Goal: Task Accomplishment & Management: Manage account settings

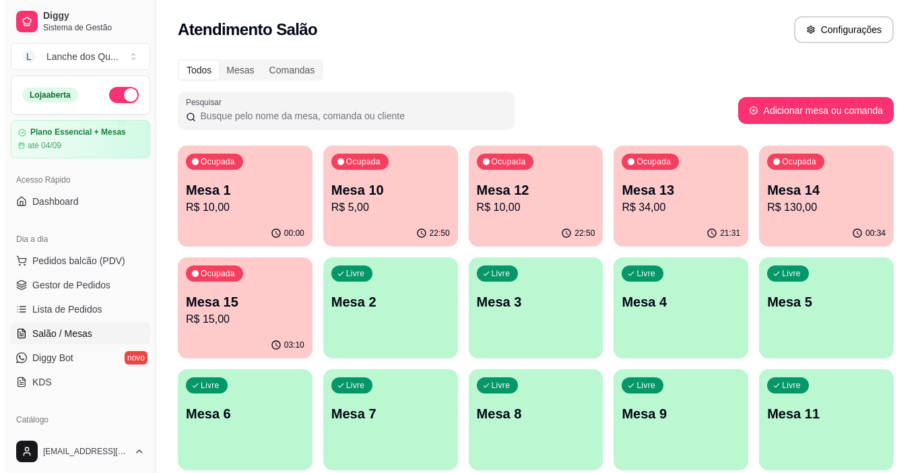
scroll to position [52, 0]
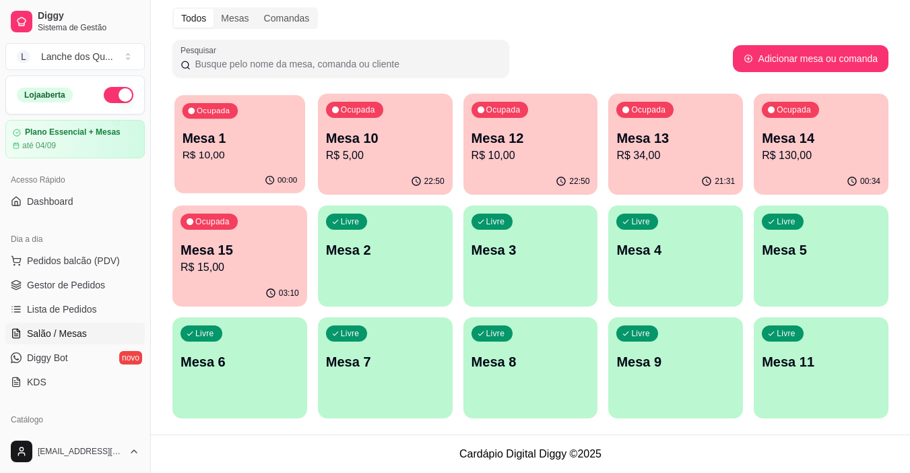
click at [255, 141] on p "Mesa 1" at bounding box center [240, 138] width 115 height 18
click at [345, 135] on p "Mesa 10" at bounding box center [385, 138] width 119 height 19
click at [531, 150] on p "R$ 10,00" at bounding box center [531, 156] width 119 height 16
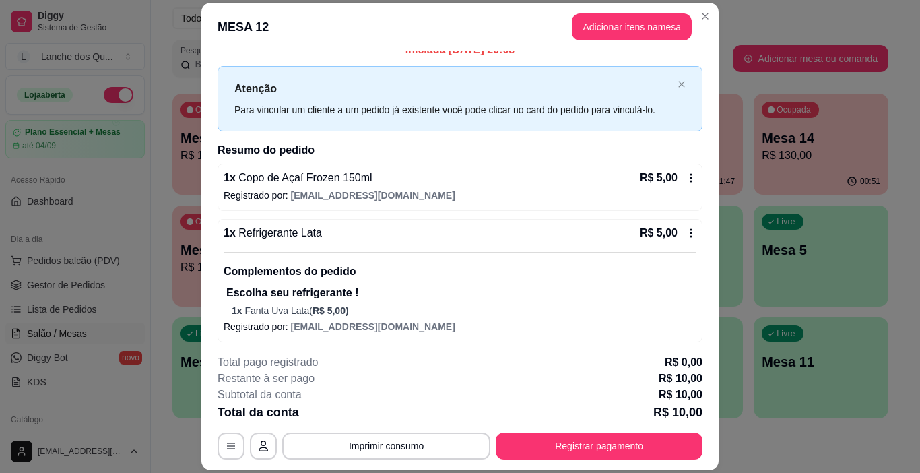
scroll to position [18, 0]
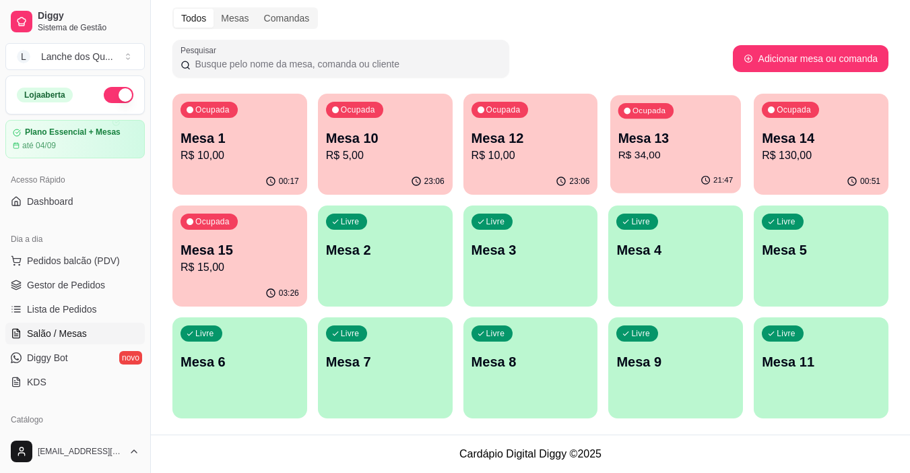
click at [678, 129] on p "Mesa 13" at bounding box center [675, 138] width 115 height 18
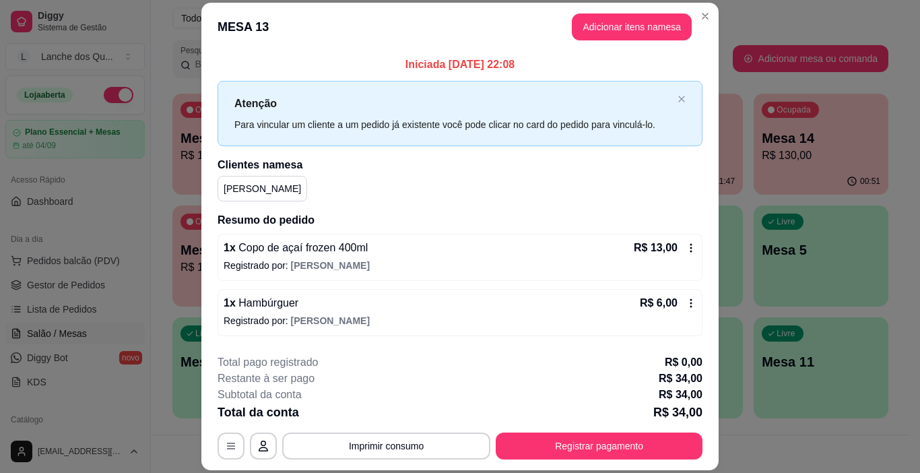
scroll to position [53, 0]
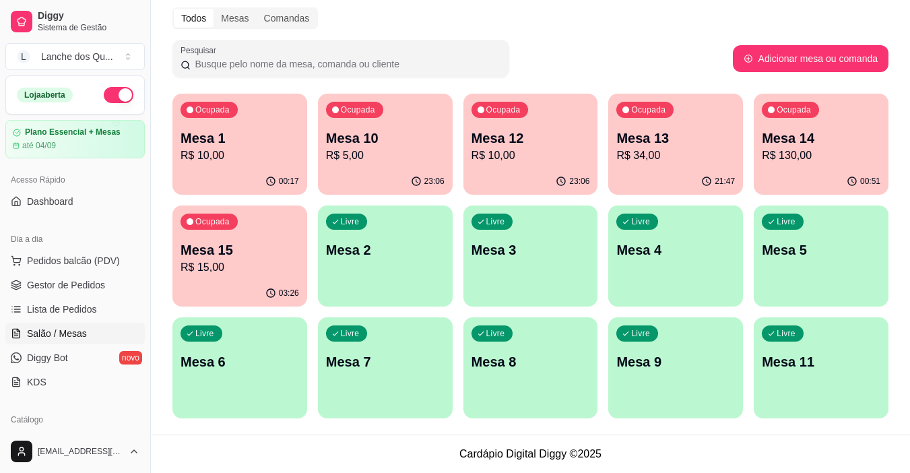
click at [837, 139] on p "Mesa 14" at bounding box center [821, 138] width 119 height 19
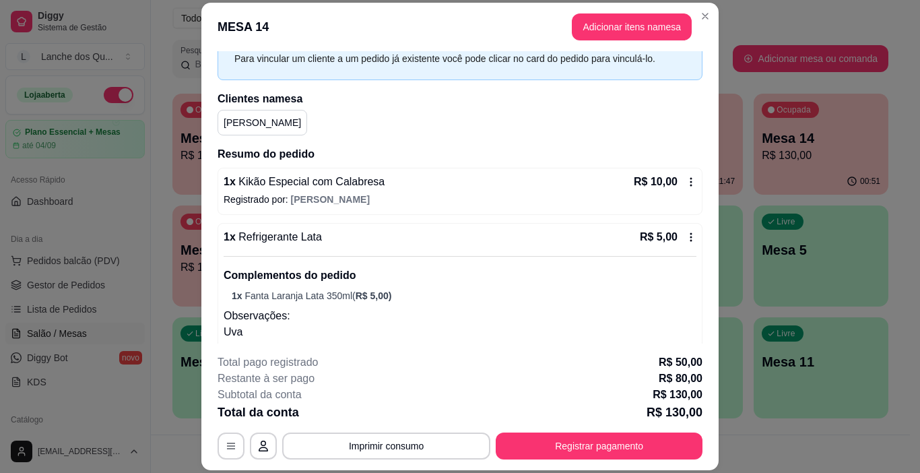
scroll to position [135, 0]
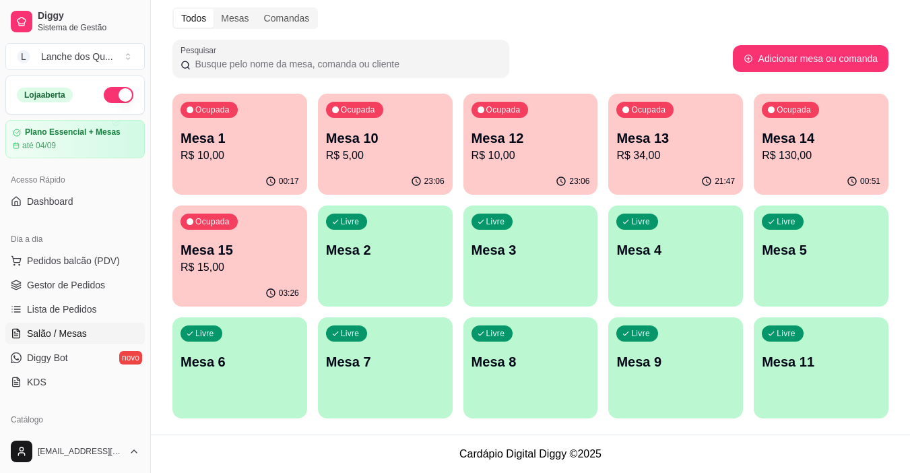
click at [257, 263] on p "R$ 15,00" at bounding box center [240, 267] width 119 height 16
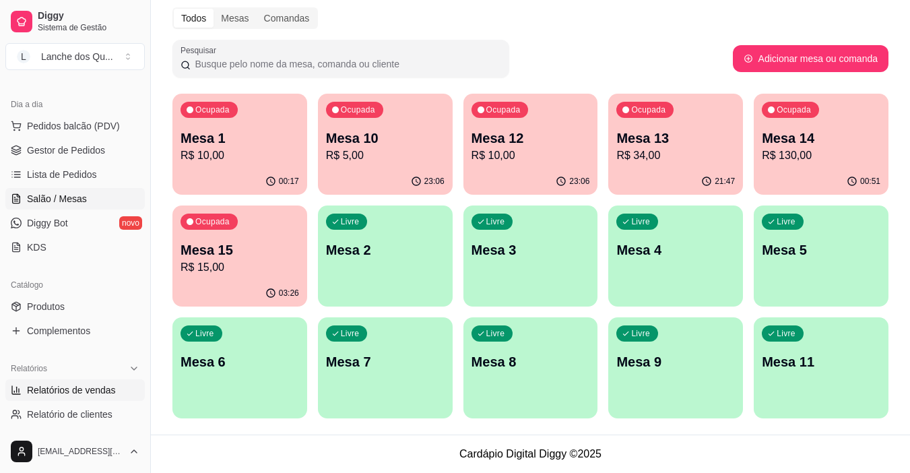
click at [89, 390] on span "Relatórios de vendas" at bounding box center [71, 389] width 89 height 13
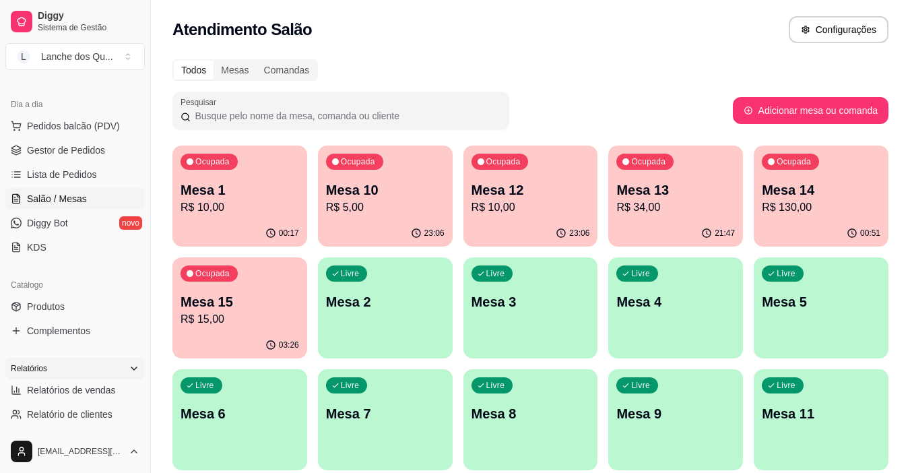
select select "ALL"
select select "0"
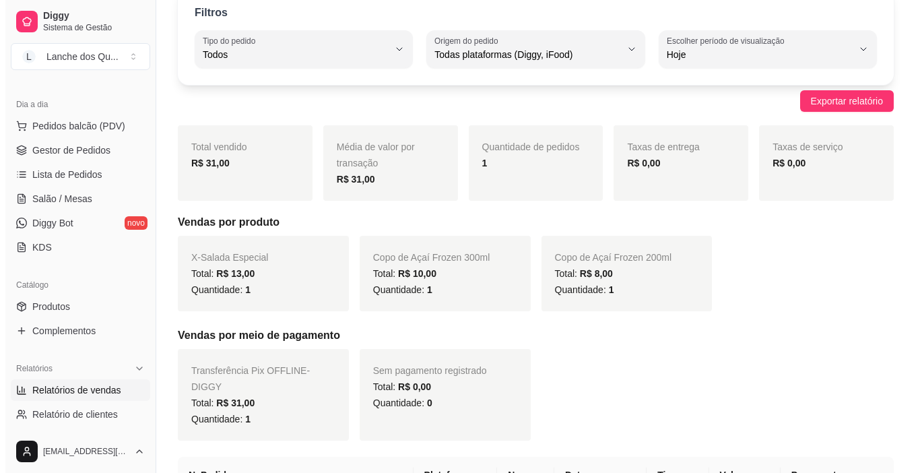
scroll to position [224, 0]
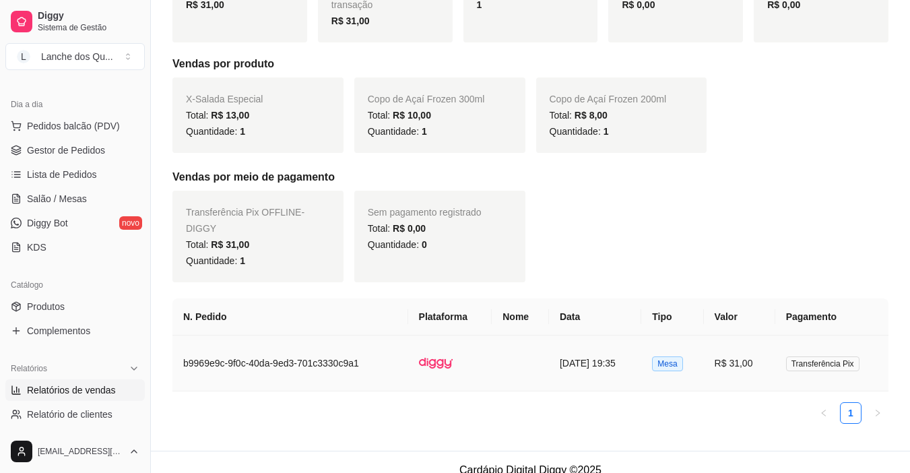
click at [725, 350] on td "R$ 31,00" at bounding box center [739, 363] width 71 height 56
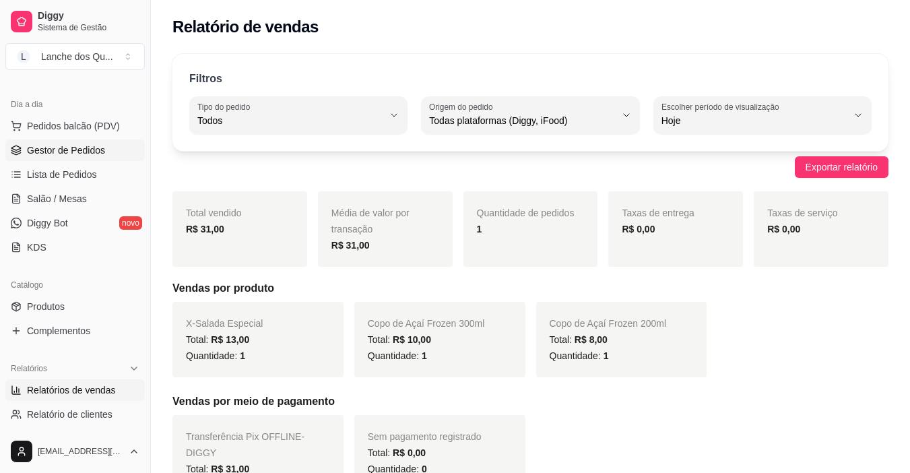
click at [85, 158] on link "Gestor de Pedidos" at bounding box center [74, 150] width 139 height 22
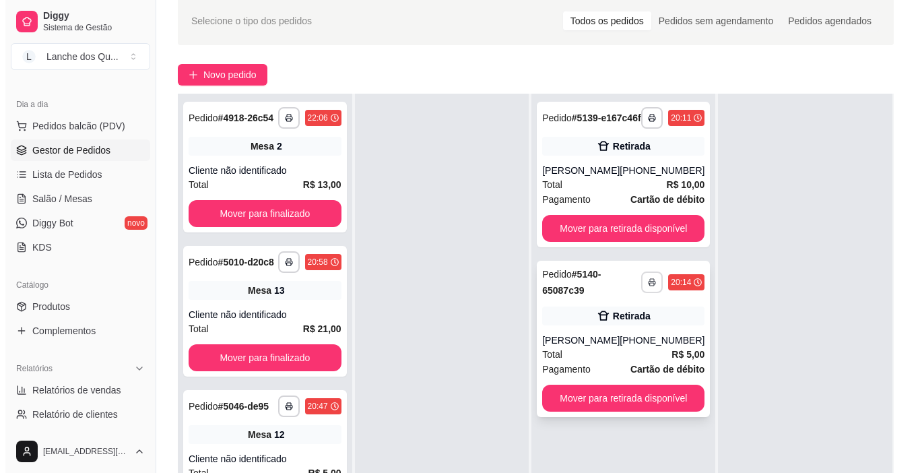
scroll to position [135, 0]
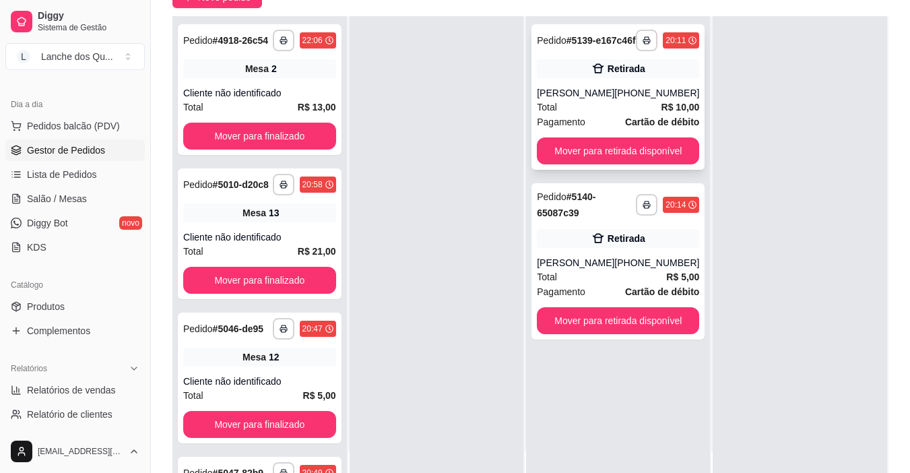
click at [626, 98] on div "[PHONE_NUMBER]" at bounding box center [656, 92] width 85 height 13
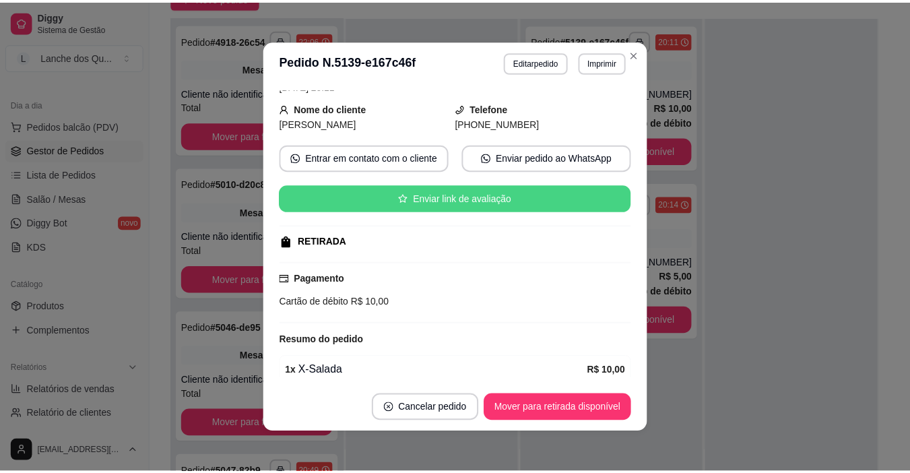
scroll to position [129, 0]
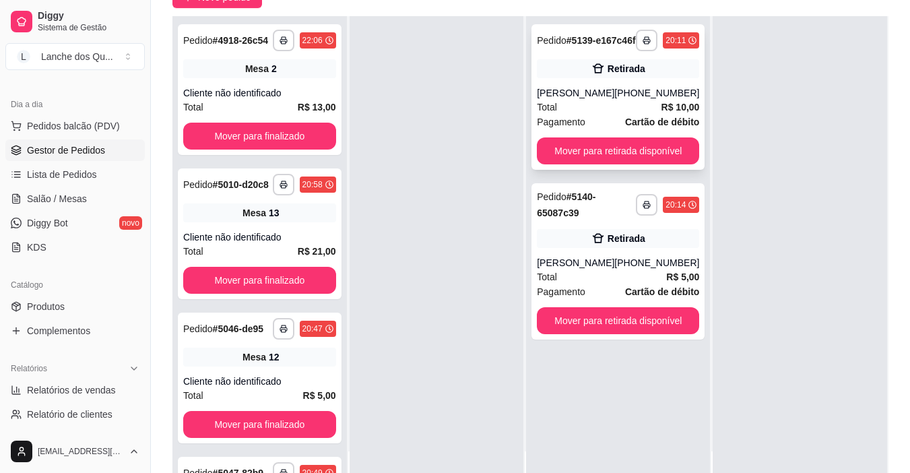
click at [598, 159] on button "Mover para retirada disponível" at bounding box center [618, 150] width 162 height 27
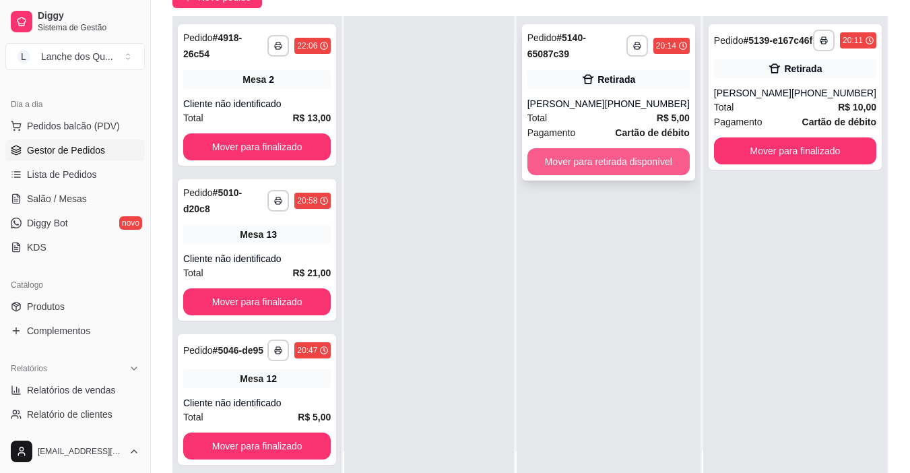
click at [631, 160] on button "Mover para retirada disponível" at bounding box center [608, 161] width 162 height 27
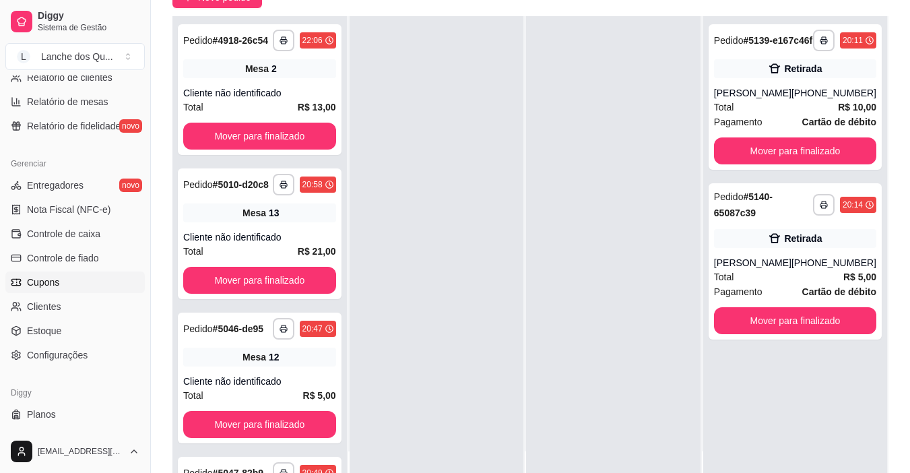
scroll to position [496, 0]
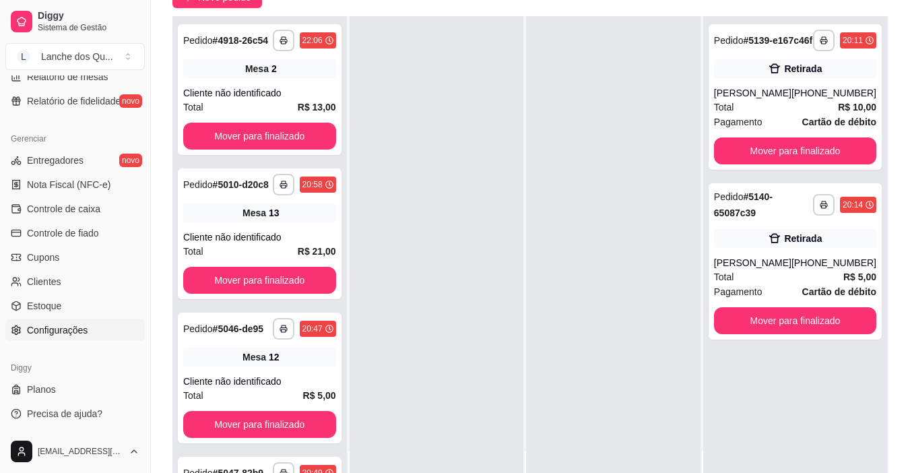
click at [75, 338] on link "Configurações" at bounding box center [74, 330] width 139 height 22
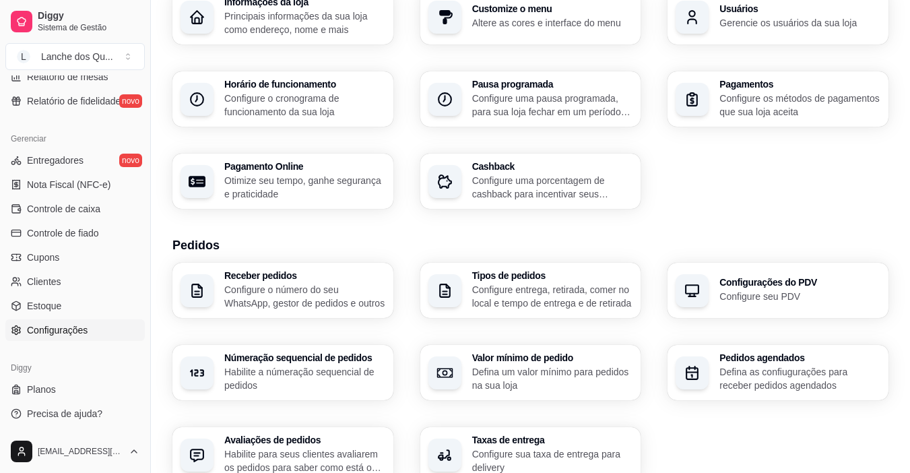
scroll to position [269, 0]
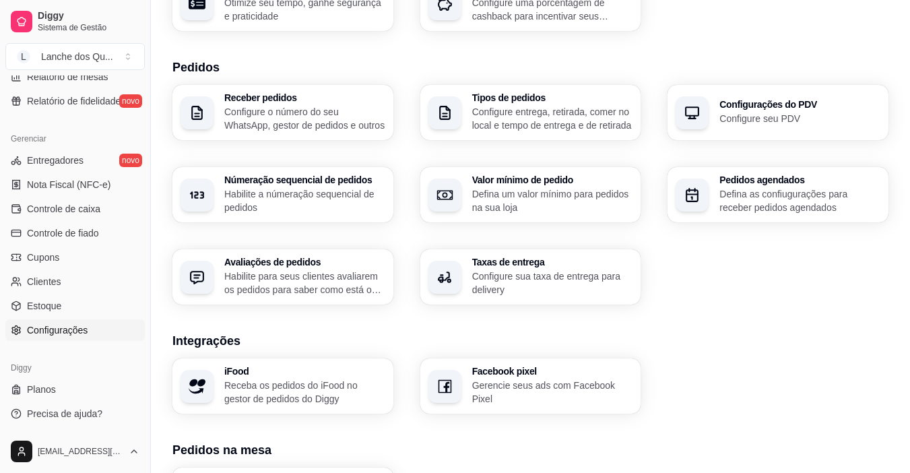
click at [507, 274] on p "Configure sua taxa de entrega para delivery" at bounding box center [552, 282] width 161 height 27
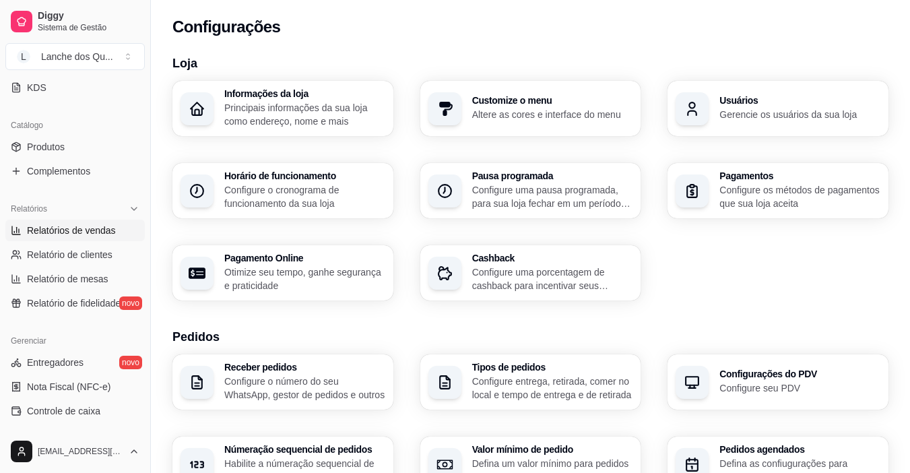
scroll to position [0, 0]
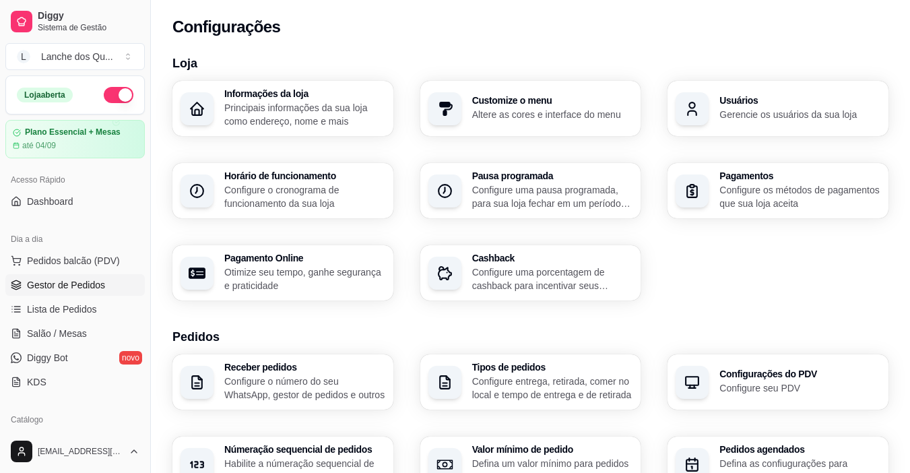
click at [61, 293] on link "Gestor de Pedidos" at bounding box center [74, 285] width 139 height 22
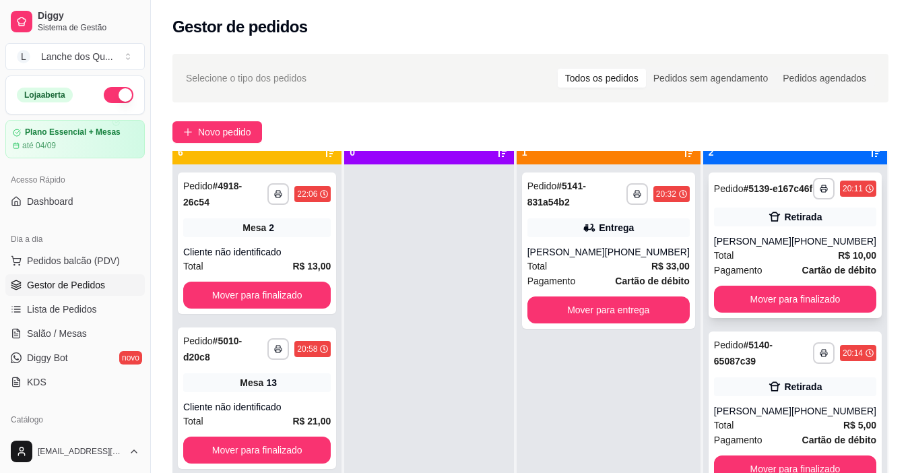
scroll to position [38, 0]
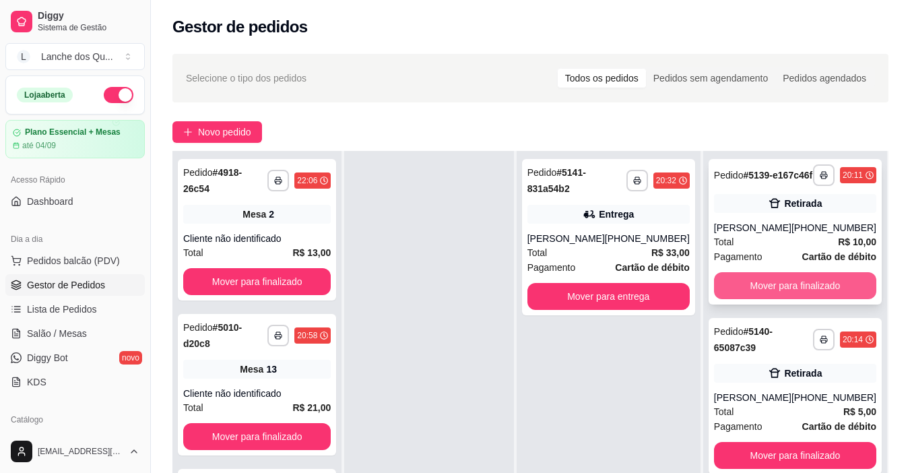
click at [792, 295] on button "Mover para finalizado" at bounding box center [795, 285] width 162 height 27
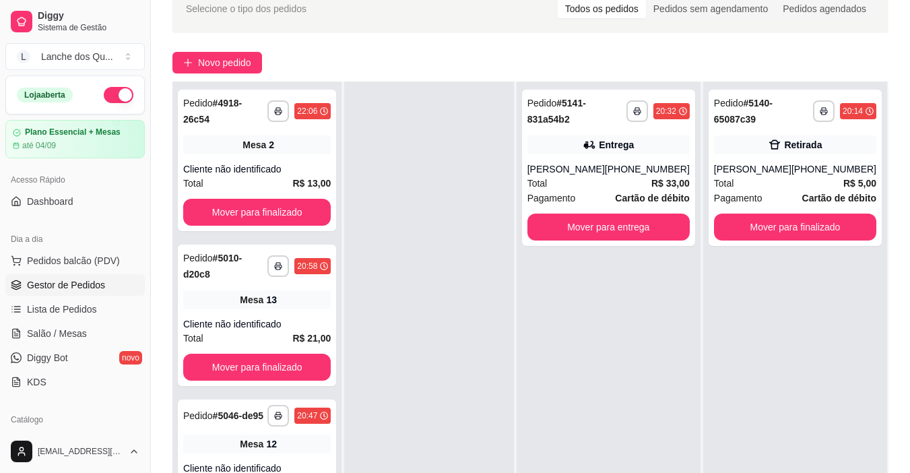
scroll to position [135, 0]
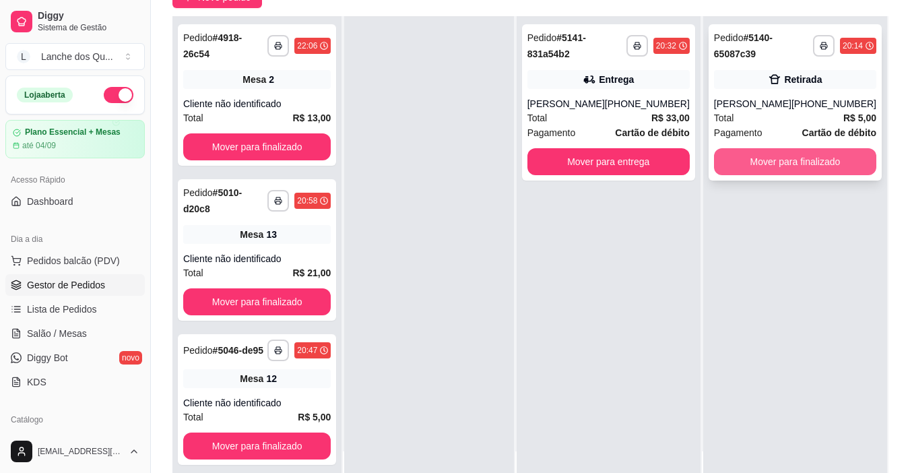
click at [827, 154] on button "Mover para finalizado" at bounding box center [795, 161] width 162 height 27
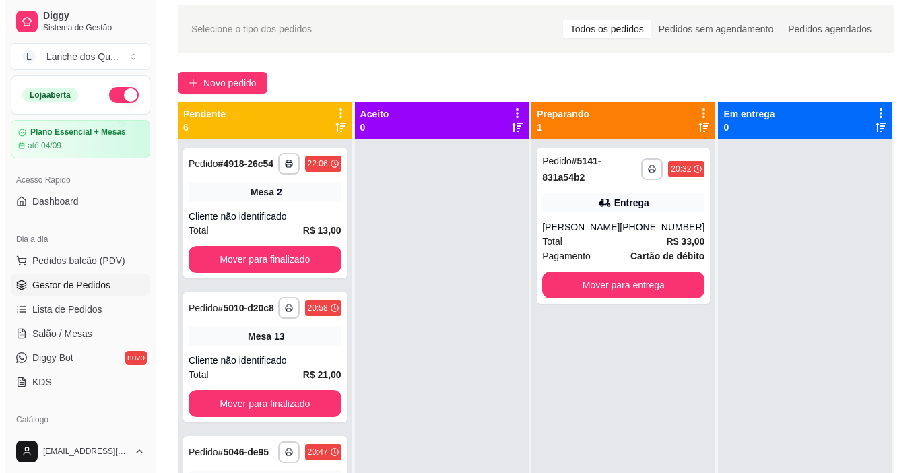
scroll to position [0, 0]
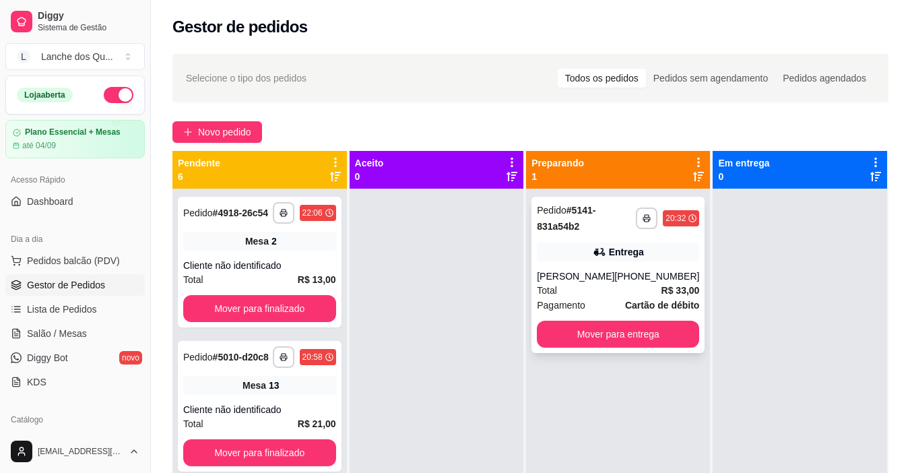
click at [643, 278] on div "[PHONE_NUMBER]" at bounding box center [656, 275] width 85 height 13
click at [631, 335] on button "Mover para entrega" at bounding box center [618, 334] width 162 height 27
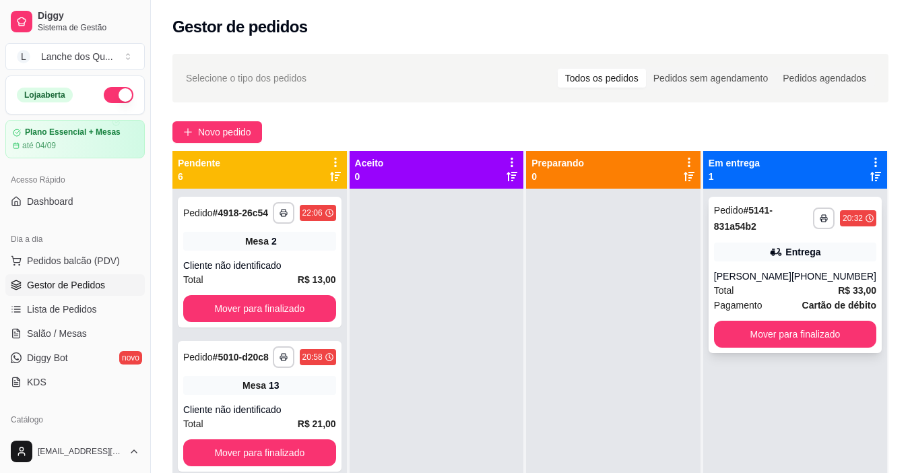
click at [769, 304] on div "Pagamento Cartão de débito" at bounding box center [795, 305] width 162 height 15
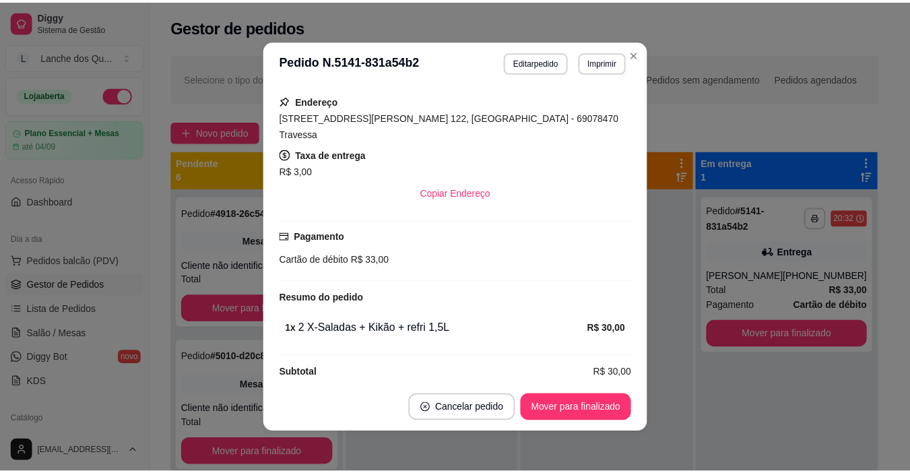
scroll to position [3, 0]
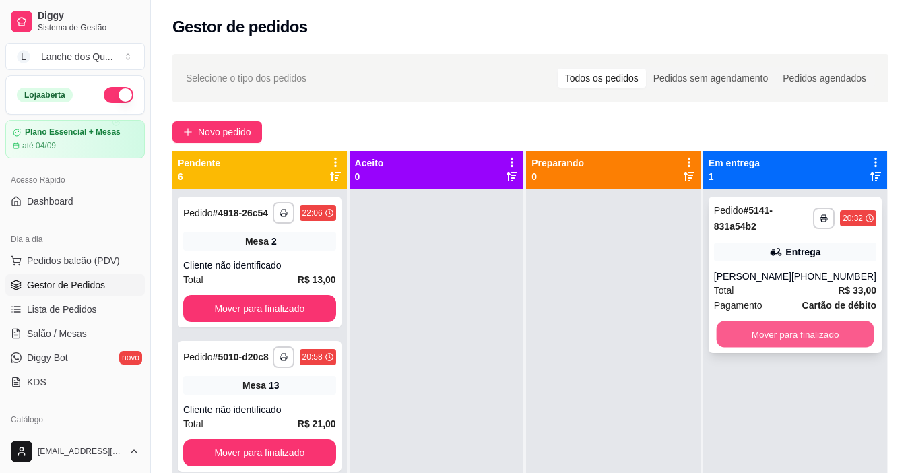
click at [833, 331] on button "Mover para finalizado" at bounding box center [795, 334] width 158 height 26
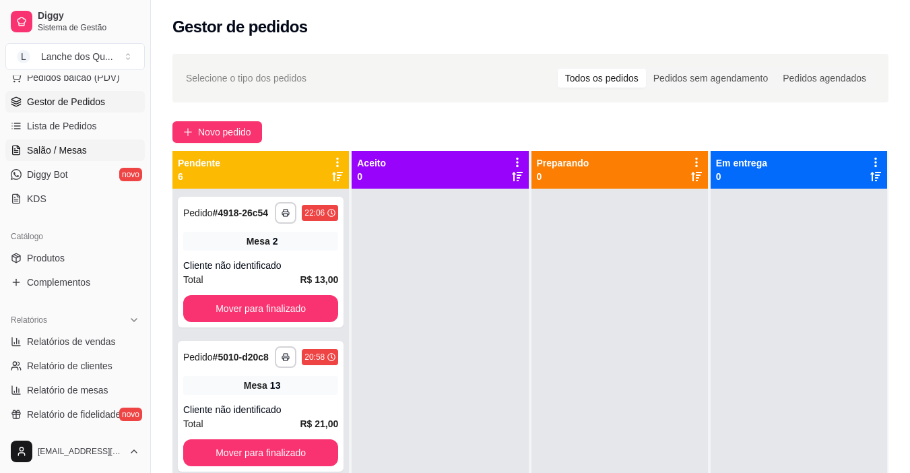
scroll to position [202, 0]
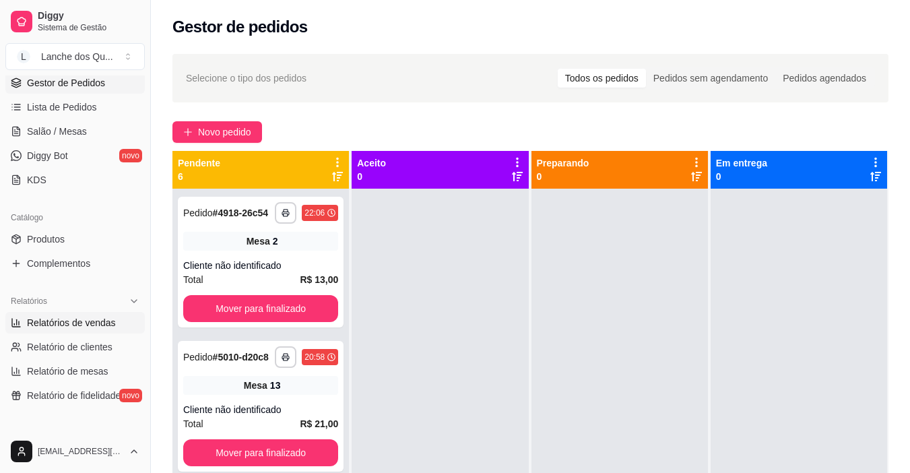
click at [69, 319] on span "Relatórios de vendas" at bounding box center [71, 322] width 89 height 13
select select "ALL"
select select "0"
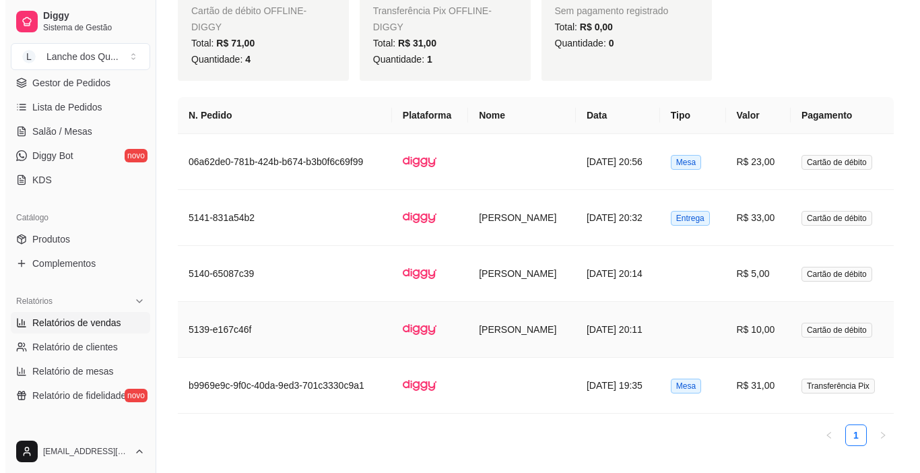
scroll to position [550, 0]
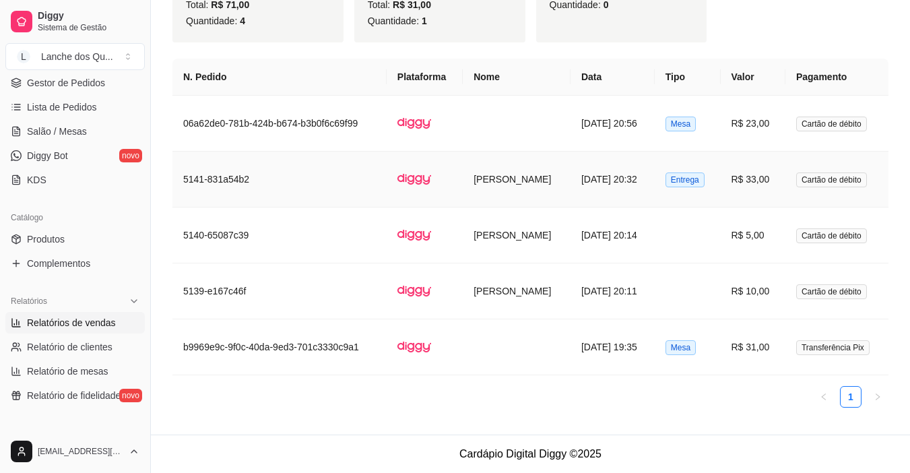
click at [778, 174] on td "R$ 33,00" at bounding box center [753, 180] width 65 height 56
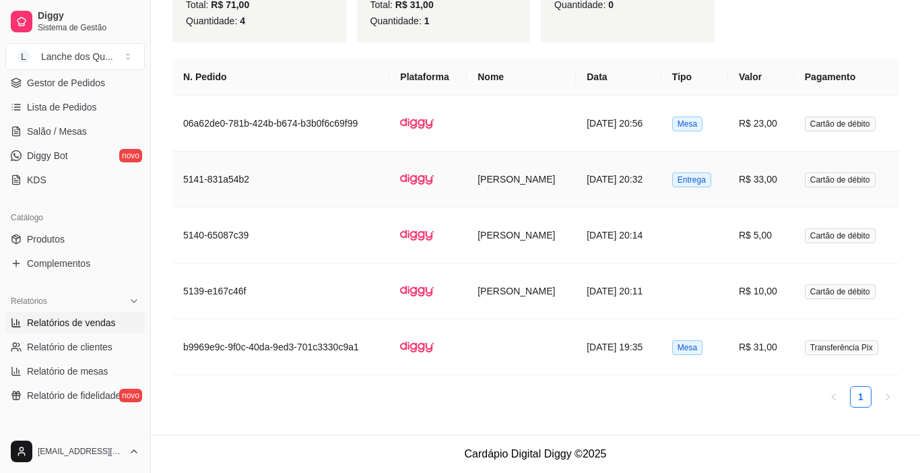
scroll to position [534, 0]
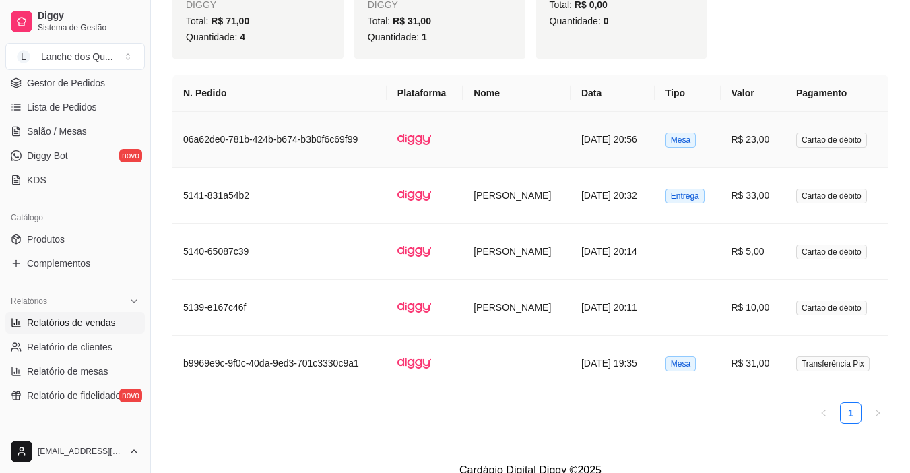
click at [760, 125] on td "R$ 23,00" at bounding box center [753, 140] width 65 height 56
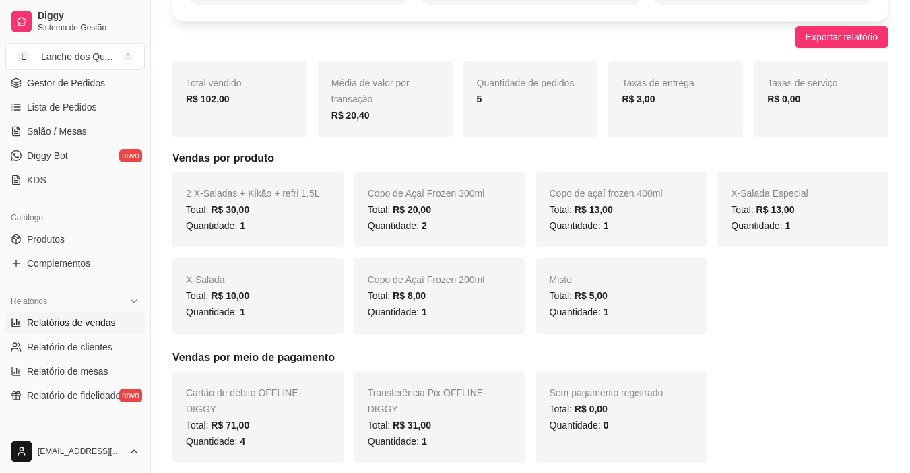
scroll to position [0, 0]
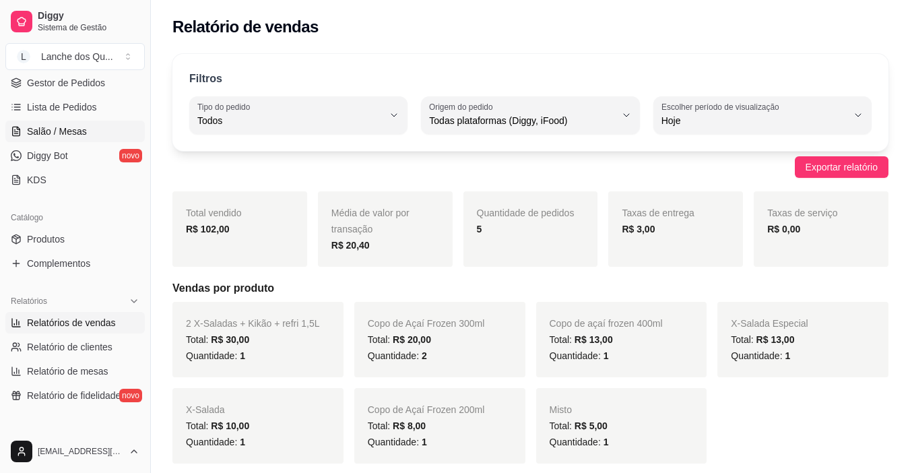
click at [57, 133] on span "Salão / Mesas" at bounding box center [57, 131] width 60 height 13
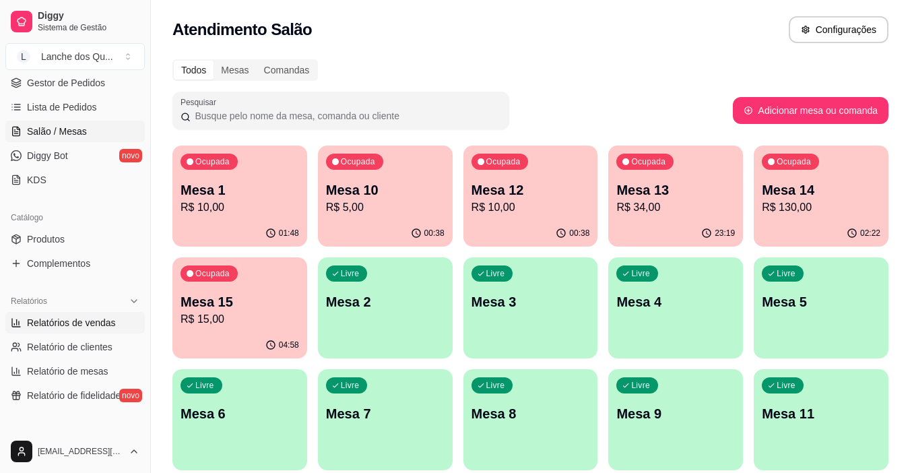
click at [86, 323] on span "Relatórios de vendas" at bounding box center [71, 322] width 89 height 13
select select "ALL"
select select "0"
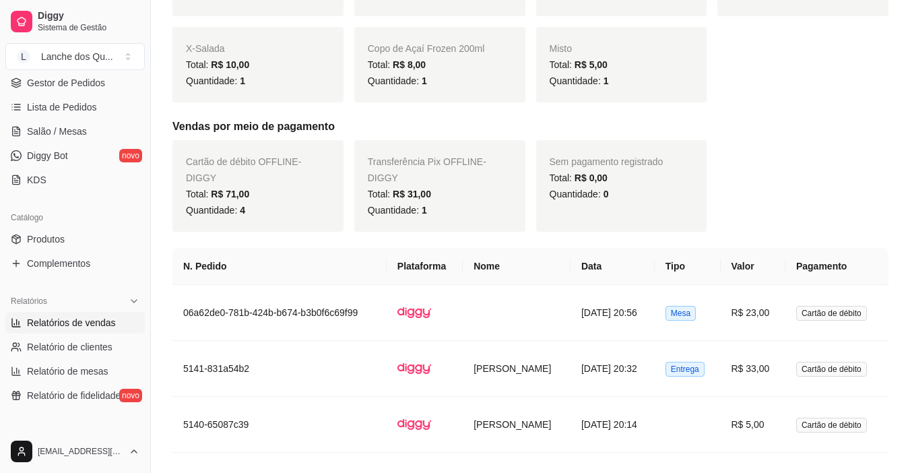
scroll to position [404, 0]
